Goal: Task Accomplishment & Management: Manage account settings

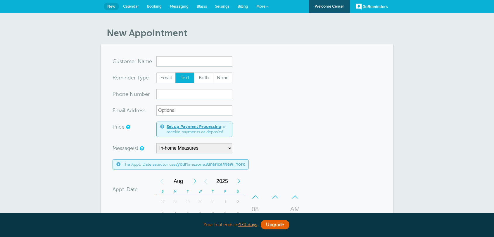
select select "158589"
click at [240, 6] on span "Billing" at bounding box center [243, 6] width 11 height 4
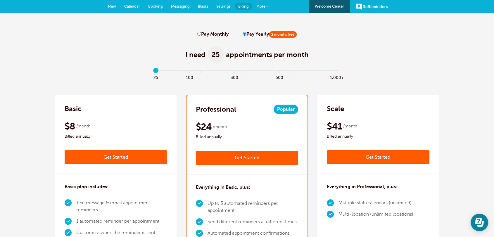
click at [221, 5] on span "Settings" at bounding box center [223, 6] width 14 height 4
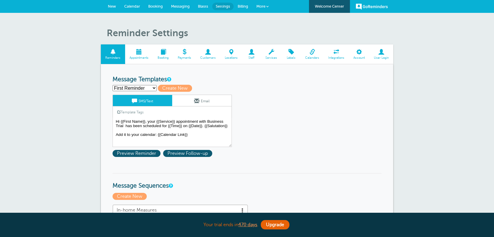
click at [270, 55] on link "Services" at bounding box center [271, 54] width 21 height 20
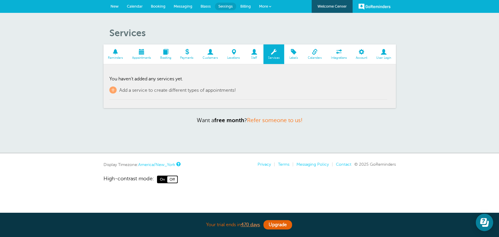
click at [117, 8] on span "New" at bounding box center [115, 6] width 8 height 4
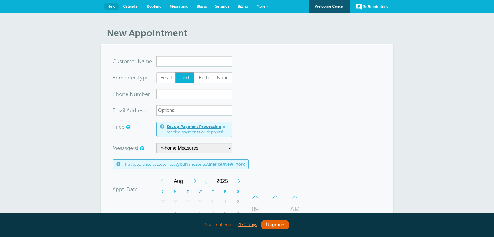
select select "158589"
click at [175, 149] on select "In-home Measures Main Reminder Sequence Reminder + Ff Up" at bounding box center [194, 148] width 76 height 11
click at [219, 7] on span "Settings" at bounding box center [222, 6] width 14 height 4
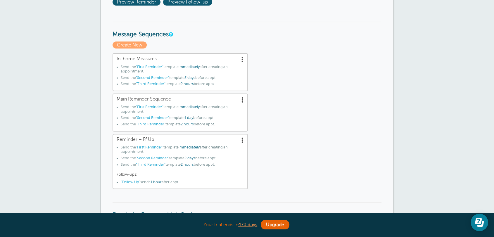
click at [243, 59] on span at bounding box center [243, 59] width 6 height 6
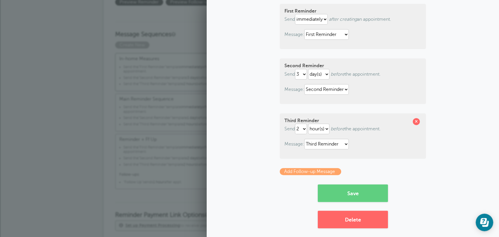
scroll to position [75, 0]
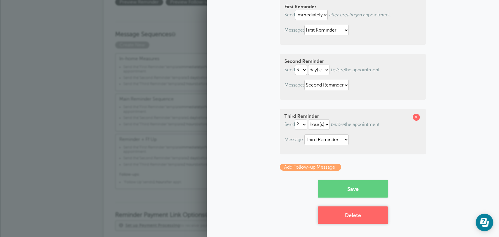
click at [346, 217] on button "Delete" at bounding box center [353, 215] width 70 height 18
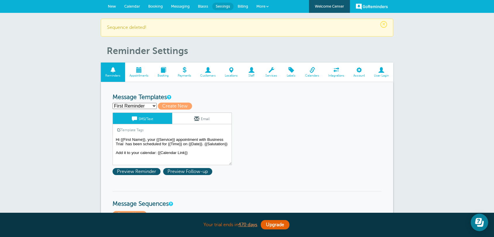
click at [118, 7] on link "New" at bounding box center [112, 6] width 16 height 13
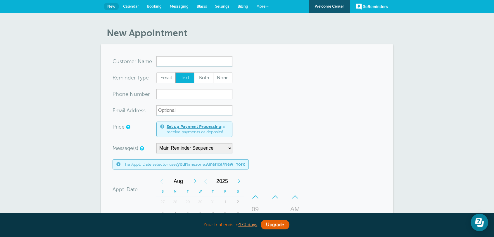
click at [242, 7] on span "Billing" at bounding box center [243, 6] width 11 height 4
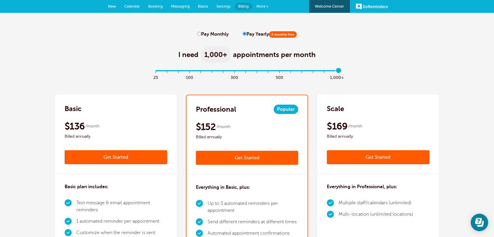
drag, startPoint x: 153, startPoint y: 69, endPoint x: 447, endPoint y: 75, distance: 293.7
type input "16"
click at [342, 73] on input "range" at bounding box center [247, 71] width 189 height 1
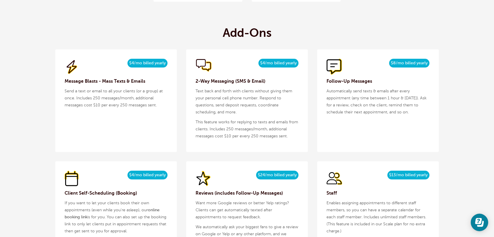
scroll to position [606, 0]
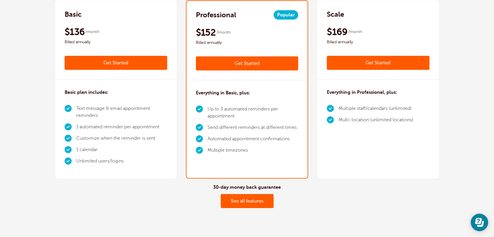
scroll to position [0, 0]
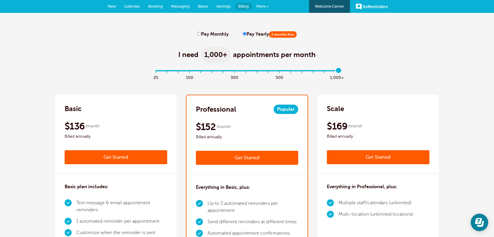
click at [204, 36] on label "Pay Monthly" at bounding box center [212, 35] width 31 height 6
click at [201, 36] on input "Pay Monthly" at bounding box center [199, 34] width 4 height 4
radio input "true"
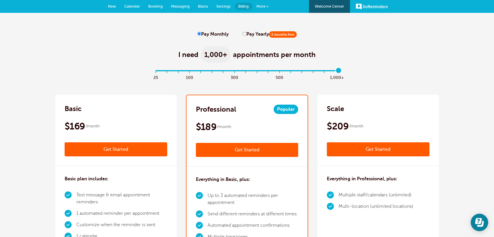
drag, startPoint x: 334, startPoint y: 69, endPoint x: 337, endPoint y: 70, distance: 3.1
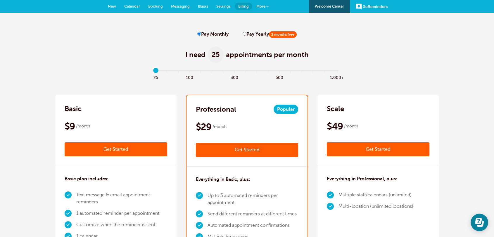
drag, startPoint x: 339, startPoint y: 70, endPoint x: 140, endPoint y: 71, distance: 199.4
type input "0"
click at [153, 71] on input "range" at bounding box center [247, 71] width 189 height 1
click at [243, 33] on input "Pay Yearly 2 months free" at bounding box center [245, 34] width 4 height 4
radio input "true"
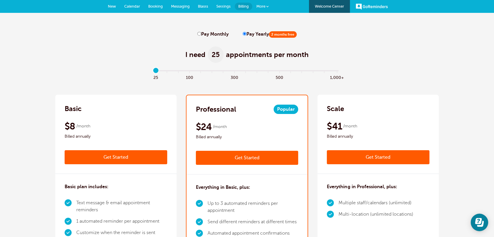
drag, startPoint x: 156, startPoint y: 71, endPoint x: 146, endPoint y: 71, distance: 9.9
click at [153, 71] on input "range" at bounding box center [247, 71] width 189 height 1
click at [244, 33] on input "Pay Yearly 2 months free" at bounding box center [245, 34] width 4 height 4
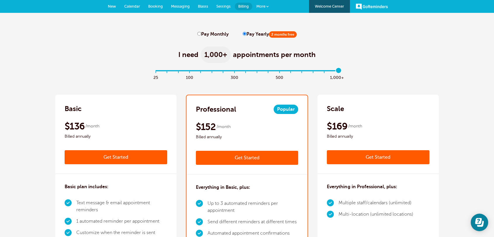
drag, startPoint x: 152, startPoint y: 71, endPoint x: 427, endPoint y: 20, distance: 279.6
type input "16"
click at [342, 73] on input "range" at bounding box center [247, 71] width 189 height 1
click at [73, 99] on div "Basic $169 /month Get Started $136 /month Billed annually Get Started" at bounding box center [115, 134] width 121 height 79
click at [190, 10] on link "Messaging" at bounding box center [180, 6] width 27 height 13
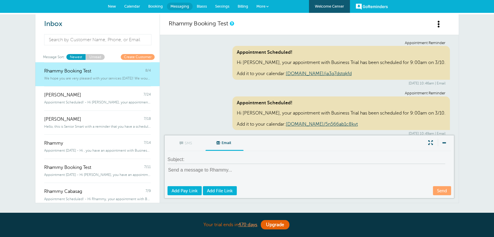
scroll to position [1858, 0]
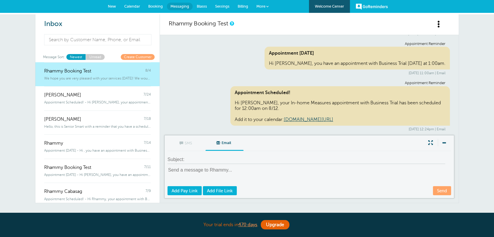
click at [221, 6] on span "Settings" at bounding box center [222, 6] width 14 height 4
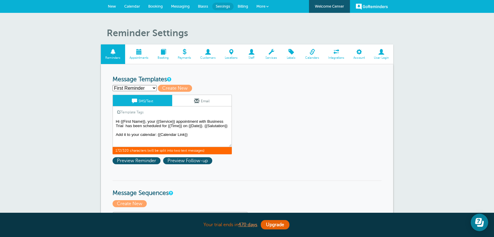
click at [119, 125] on textarea "Hi {{First Name}}, your {{Service}} appointment with Business Trial has been sc…" at bounding box center [172, 132] width 119 height 29
drag, startPoint x: 177, startPoint y: 122, endPoint x: 157, endPoint y: 122, distance: 19.9
click at [157, 121] on textarea "Hi {{First Name}}, your {{Service}} appointment with Business Trial has been sc…" at bounding box center [172, 132] width 119 height 29
drag, startPoint x: 154, startPoint y: 124, endPoint x: 142, endPoint y: 117, distance: 14.1
click at [155, 124] on textarea "Hi {{First Name}}, your {{Service}} appointment with Business Trial has been sc…" at bounding box center [172, 132] width 119 height 29
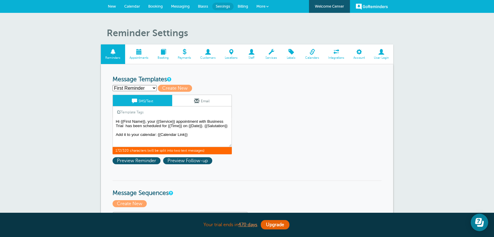
click at [129, 112] on link "Template Tags" at bounding box center [130, 111] width 35 height 11
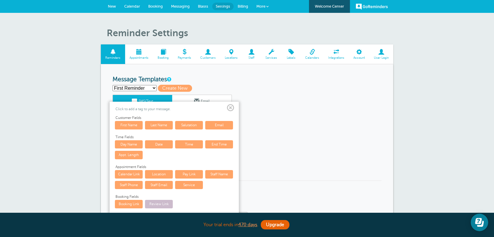
click at [232, 108] on span at bounding box center [230, 107] width 7 height 7
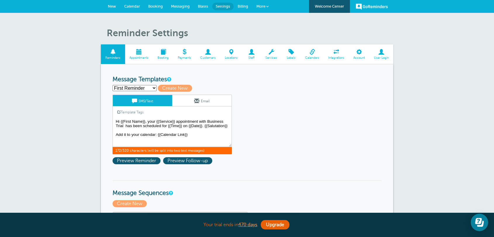
click at [176, 122] on textarea "Hi {{First Name}}, your {{Service}} appointment with Business Trial has been sc…" at bounding box center [172, 132] width 119 height 29
click at [128, 128] on textarea "Hi {{First Name}}, your {{Service}} appointment with Business Trial has been sc…" at bounding box center [172, 132] width 119 height 29
click at [166, 128] on textarea "Hi {{First Name}}, your {{Service}} appointment with Business Trial has been sc…" at bounding box center [172, 132] width 119 height 29
click at [198, 130] on textarea "Hi {{First Name}}, your {{Service}} appointment with Business Trial has been sc…" at bounding box center [172, 132] width 119 height 29
click at [203, 130] on textarea "Hi {{First Name}}, your {{Service}} appointment with Business Trial has been sc…" at bounding box center [172, 132] width 119 height 29
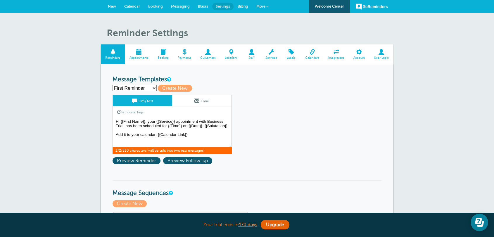
click at [206, 125] on textarea "Hi {{First Name}}, your {{Service}} appointment with Business Trial has been sc…" at bounding box center [172, 132] width 119 height 29
click at [123, 129] on textarea "Hi {{First Name}}, your {{Service}} appointment with Business Trial has been sc…" at bounding box center [172, 132] width 119 height 29
click at [127, 127] on textarea "Hi {{First Name}}, your {{Service}} appointment with Business Trial has been sc…" at bounding box center [172, 132] width 119 height 29
click at [125, 125] on textarea "Hi {{First Name}}, your {{Service}} appointment with Business Trial has been sc…" at bounding box center [172, 132] width 119 height 29
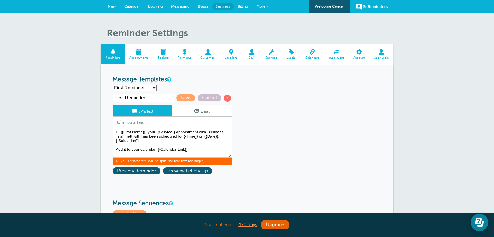
click at [127, 137] on textarea "Hi {{First Name}}, your {{Service}} appointment with Business Trial has been sc…" at bounding box center [172, 142] width 119 height 29
click at [145, 138] on textarea "Hi {{First Name}}, your {{Service}} appointment with Business Trial has been sc…" at bounding box center [172, 142] width 119 height 29
click at [143, 136] on textarea "Hi {{First Name}}, your {{Service}} appointment with Business Trial has been sc…" at bounding box center [172, 142] width 119 height 29
click at [140, 125] on link "Template Tags" at bounding box center [130, 122] width 35 height 11
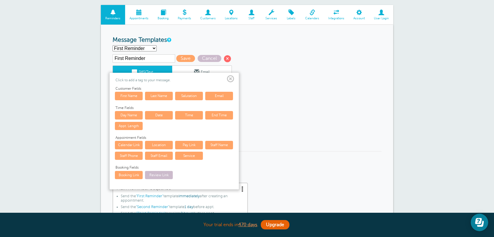
scroll to position [76, 0]
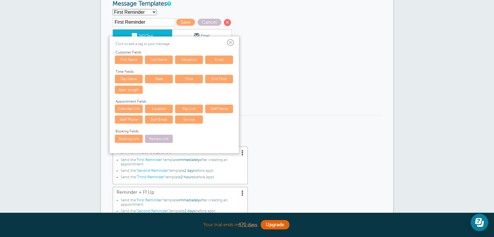
click at [226, 106] on link "Staff Name" at bounding box center [219, 109] width 28 height 8
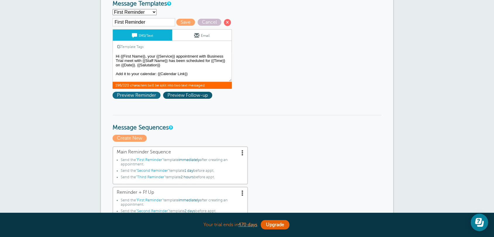
click at [124, 95] on span "Preview Reminder" at bounding box center [137, 95] width 48 height 7
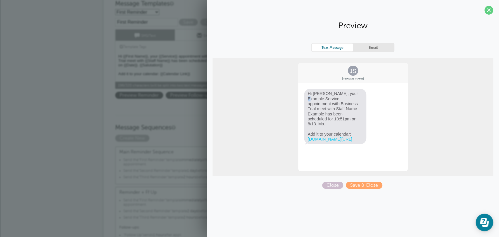
drag, startPoint x: 325, startPoint y: 95, endPoint x: 329, endPoint y: 94, distance: 4.7
click at [328, 94] on span "Hi Jane, your Example Service appointment with Business Trial meet with Staff N…" at bounding box center [335, 116] width 63 height 55
click at [338, 108] on span "Hi Jane, your Example Service appointment with Business Trial meet with Staff N…" at bounding box center [335, 116] width 63 height 55
click at [322, 106] on span "Hi Jane, your Example Service appointment with Business Trial meet with Staff N…" at bounding box center [335, 116] width 63 height 55
drag, startPoint x: 328, startPoint y: 109, endPoint x: 299, endPoint y: 110, distance: 29.0
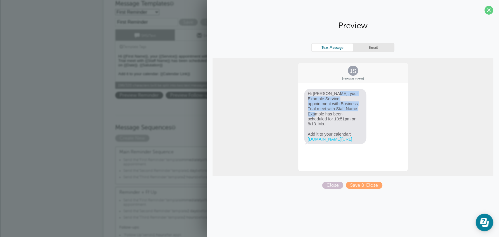
click at [299, 110] on div "JS Jane Smith Hi Jane, your Example Service appointment with Business Trial mee…" at bounding box center [353, 116] width 111 height 109
click at [331, 185] on span "Close" at bounding box center [332, 185] width 21 height 7
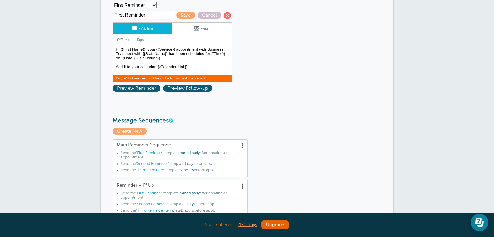
scroll to position [0, 0]
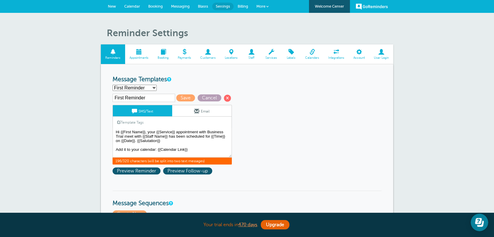
click at [201, 99] on span "Cancel" at bounding box center [210, 97] width 24 height 7
type textarea "Hi {{First Name}}, your {{Service}} appointment with Business Trial has been sc…"
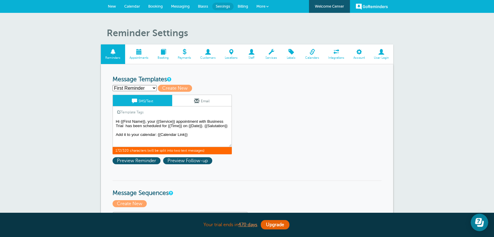
drag, startPoint x: 208, startPoint y: 122, endPoint x: 123, endPoint y: 125, distance: 84.5
click at [123, 125] on textarea "Hi {{First Name}}, your {{Service}} appointment with Business Trial has been sc…" at bounding box center [172, 132] width 119 height 29
click at [129, 89] on select "First Reminder Follow Up Second Reminder Third Reminder Create new..." at bounding box center [135, 88] width 44 height 6
click at [180, 91] on span "Create New" at bounding box center [175, 88] width 34 height 7
select select
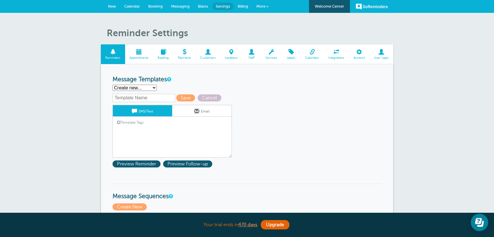
click at [133, 87] on select "First Reminder Follow Up Second Reminder Third Reminder Create new..." at bounding box center [135, 88] width 44 height 6
select select "142289"
click at [113, 85] on select "First Reminder Follow Up Second Reminder Third Reminder Create new..." at bounding box center [135, 88] width 44 height 6
type input "First Reminder"
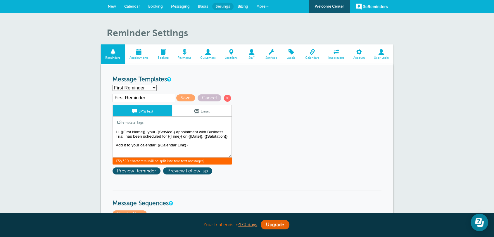
click at [147, 137] on textarea "Hi {{First Name}}, your {{Service}} appointment with Business Trial has been sc…" at bounding box center [172, 142] width 119 height 29
click at [201, 98] on span "Cancel" at bounding box center [210, 97] width 24 height 7
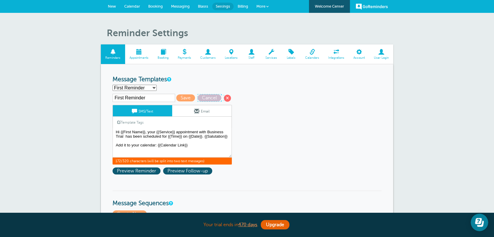
type textarea "Hi {{First Name}}, your {{Service}} appointment with Business Trial has been sc…"
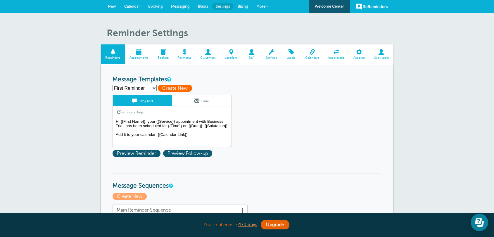
click at [168, 87] on span "Create New" at bounding box center [175, 88] width 34 height 7
select select
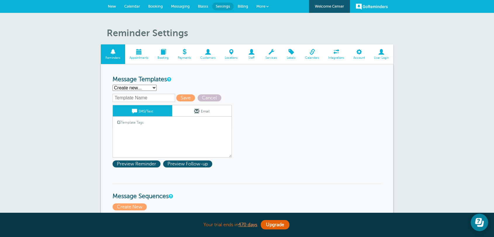
click at [139, 101] on input "text" at bounding box center [144, 98] width 63 height 8
type input "1st - Step Ahead"
click at [152, 128] on textarea "Hi {{First Name}}, your {{Service}} appointment with Business Trial has been sc…" at bounding box center [172, 142] width 119 height 29
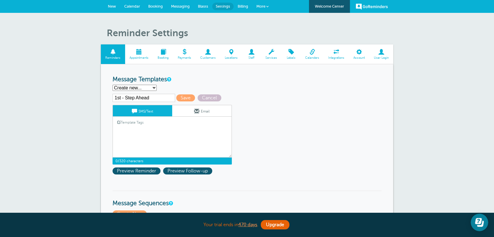
paste textarea "Hi {{First Name}}, your {{Service}} appointment with Business Trial has been sc…"
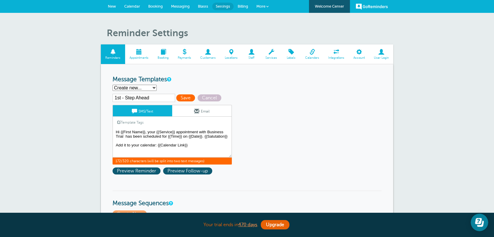
type textarea "Hi {{First Name}}, your {{Service}} appointment with Business Trial has been sc…"
click at [177, 97] on span "Save" at bounding box center [185, 97] width 19 height 7
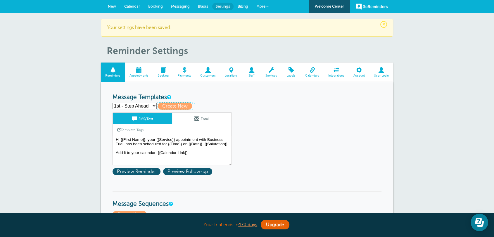
click at [166, 104] on span "Create New" at bounding box center [175, 106] width 34 height 7
select select
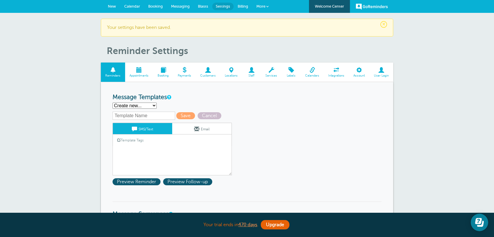
click at [148, 113] on input "text" at bounding box center [144, 116] width 63 height 8
type input "2nd - Step Ahead"
click at [132, 146] on link "Template Tags" at bounding box center [130, 140] width 35 height 11
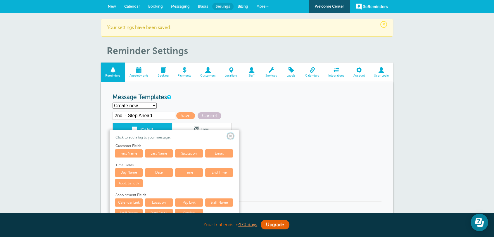
click at [229, 134] on span at bounding box center [230, 136] width 7 height 7
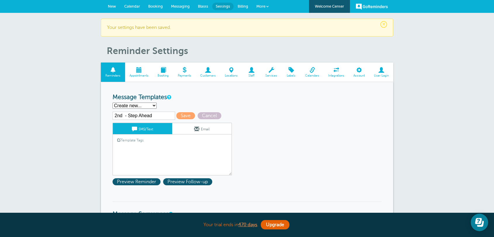
click at [166, 156] on textarea "Hi {{First Name}}, your {{Service}} appointment with Business Trial has been sc…" at bounding box center [172, 160] width 119 height 29
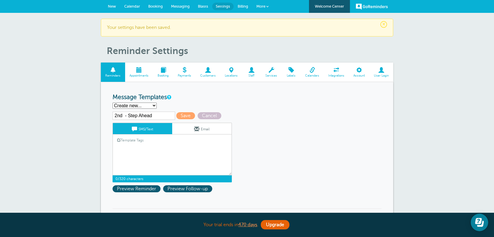
paste textarea "Hi {{First Name}}, your {{Service}} appointment with Business Trial has been sc…"
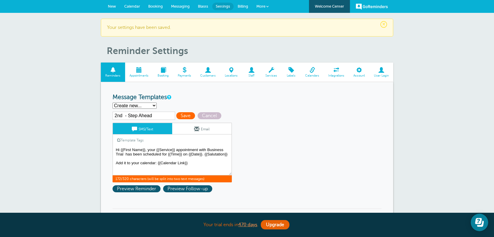
type textarea "Hi {{First Name}}, your {{Service}} appointment with Business Trial has been sc…"
click at [183, 115] on span "Save" at bounding box center [185, 115] width 19 height 7
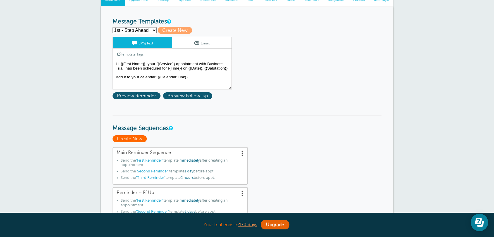
click at [133, 139] on span "Create New" at bounding box center [130, 138] width 34 height 7
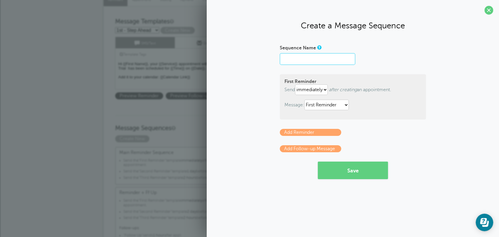
click at [316, 60] on input "Sequence Name" at bounding box center [317, 59] width 75 height 12
type input "Step Ahead"
click at [311, 90] on select "immediately 1 2 3 4 5 6 7 8 9 10 11 12 13 14 15 16 17 18 19 20 21 22 23 24 25 2…" at bounding box center [311, 90] width 33 height 11
click at [309, 90] on select "immediately 1 2 3 4 5 6 7 8 9 10 11 12 13 14 15 16 17 18 19 20 21 22 23 24 25 2…" at bounding box center [311, 90] width 33 height 11
click at [332, 107] on select "1st - Step Ahead 2nd - Step Ahead First Reminder Follow Up Second Reminder Thir…" at bounding box center [326, 105] width 44 height 11
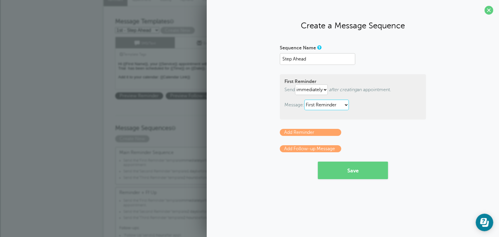
select select "159175"
click at [305, 100] on select "1st - Step Ahead 2nd - Step Ahead First Reminder Follow Up Second Reminder Thir…" at bounding box center [326, 105] width 44 height 11
click at [305, 134] on link "Add Reminder" at bounding box center [310, 132] width 61 height 7
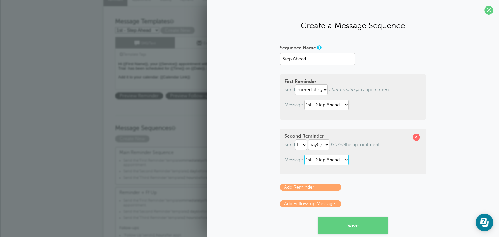
click at [326, 162] on select "1st - Step Ahead 2nd - Step Ahead First Reminder Follow Up Second Reminder Thir…" at bounding box center [326, 160] width 44 height 11
select select "159176"
click at [304, 155] on select "1st - Step Ahead 2nd - Step Ahead First Reminder Follow Up Second Reminder Thir…" at bounding box center [326, 160] width 44 height 11
click at [346, 220] on button "Save" at bounding box center [353, 226] width 70 height 18
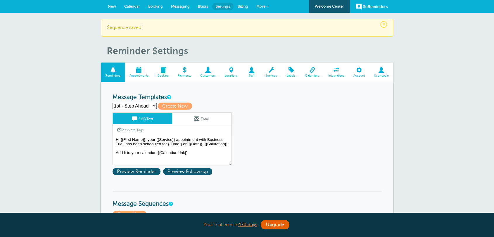
click at [116, 4] on span "New" at bounding box center [112, 6] width 8 height 4
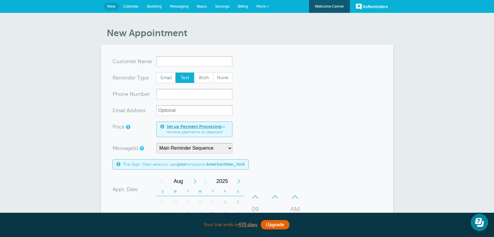
select select "159178"
click at [156, 143] on select "Main Reminder Sequence Reminder + Ff Up Step Ahead" at bounding box center [194, 148] width 76 height 11
click at [302, 135] on form "You are creating a new customer. To use an existing customer select one from th…" at bounding box center [247, 208] width 269 height 305
drag, startPoint x: 226, startPoint y: 8, endPoint x: 273, endPoint y: 42, distance: 57.4
click at [226, 8] on span "Settings" at bounding box center [222, 6] width 14 height 4
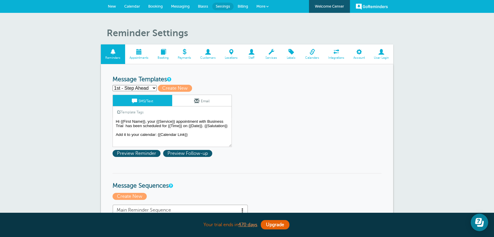
click at [249, 8] on link "Billing" at bounding box center [243, 6] width 19 height 13
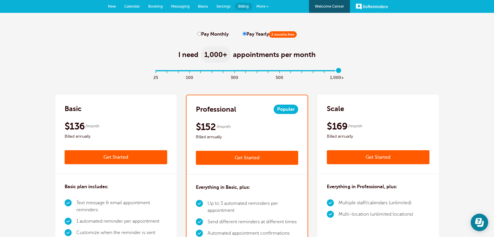
drag, startPoint x: 155, startPoint y: 72, endPoint x: 340, endPoint y: 73, distance: 185.1
type input "16"
click at [340, 73] on input "range" at bounding box center [247, 71] width 189 height 1
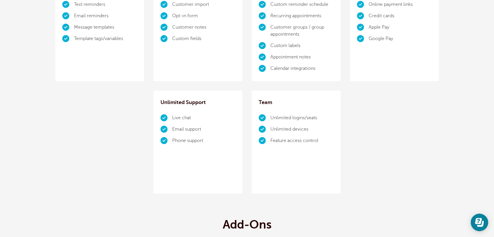
scroll to position [606, 0]
